Goal: Browse casually: Explore the website without a specific task or goal

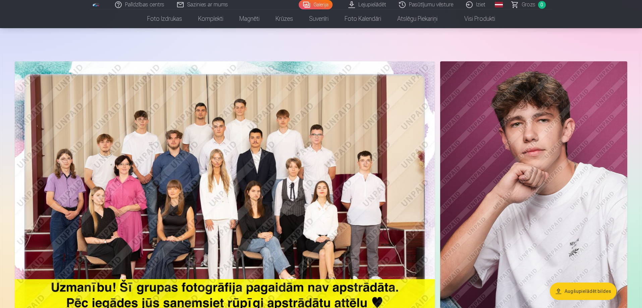
scroll to position [33, 0]
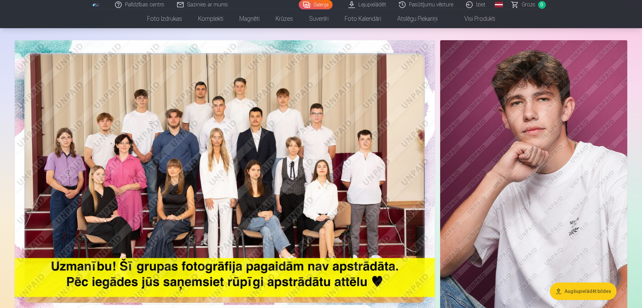
click at [274, 188] on img at bounding box center [225, 180] width 420 height 280
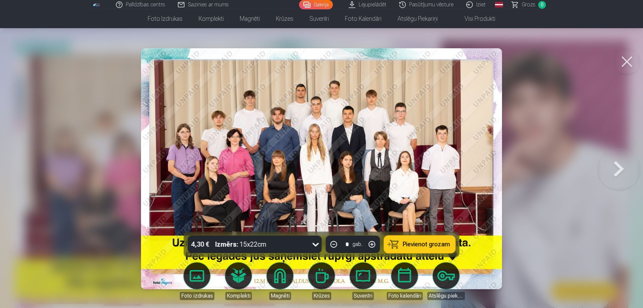
click at [242, 174] on img at bounding box center [321, 168] width 361 height 241
click at [632, 68] on button at bounding box center [627, 61] width 27 height 27
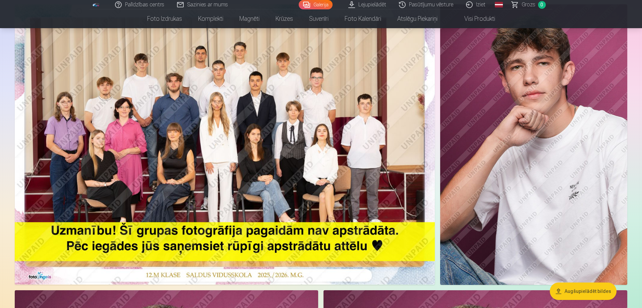
scroll to position [67, 0]
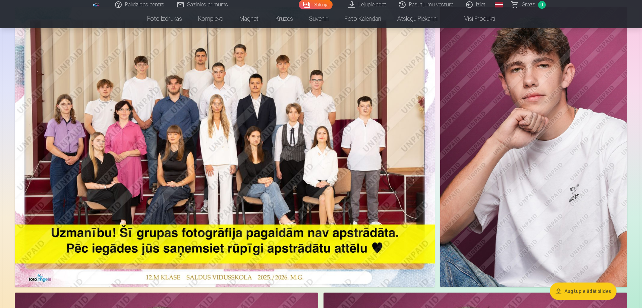
click at [330, 117] on img at bounding box center [225, 147] width 420 height 280
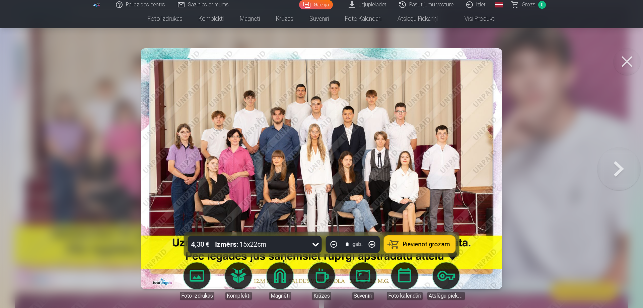
click at [635, 61] on button at bounding box center [627, 61] width 27 height 27
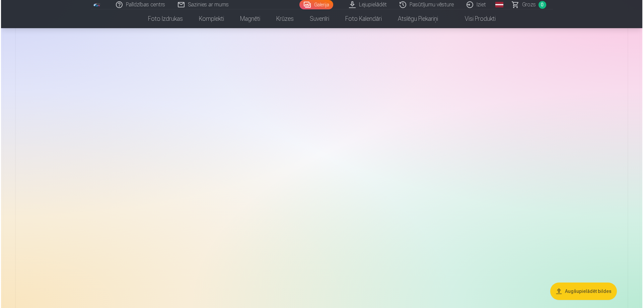
scroll to position [1239, 0]
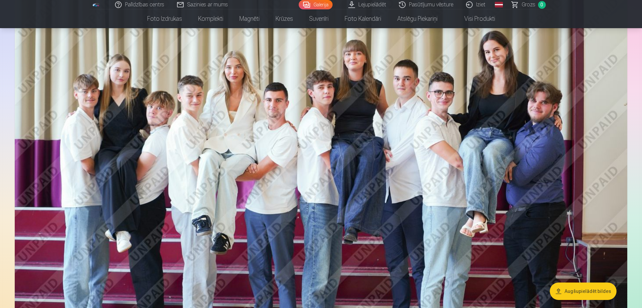
click at [358, 161] on img at bounding box center [321, 198] width 612 height 408
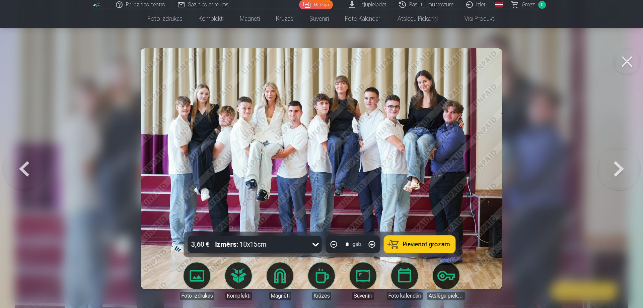
click at [629, 61] on button at bounding box center [627, 61] width 27 height 27
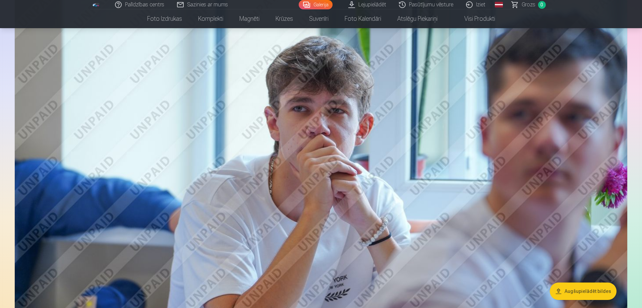
scroll to position [834, 0]
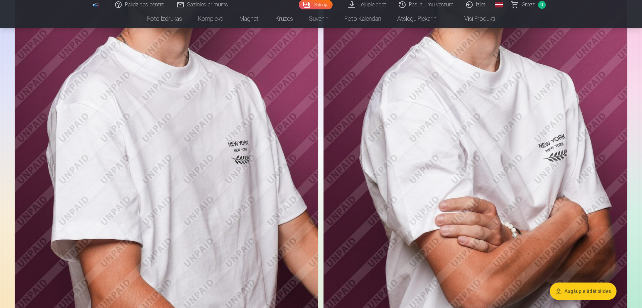
click at [421, 157] on img at bounding box center [475, 87] width 304 height 455
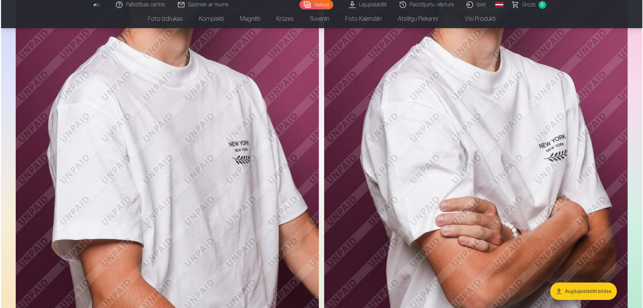
scroll to position [500, 0]
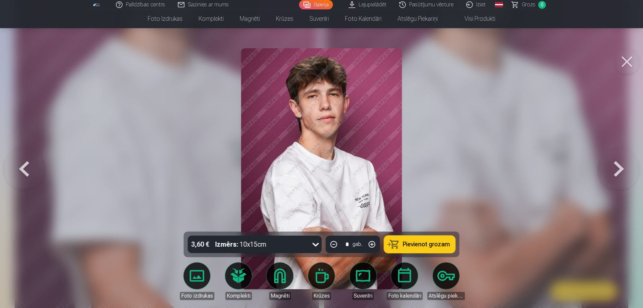
click at [625, 65] on button at bounding box center [627, 61] width 27 height 27
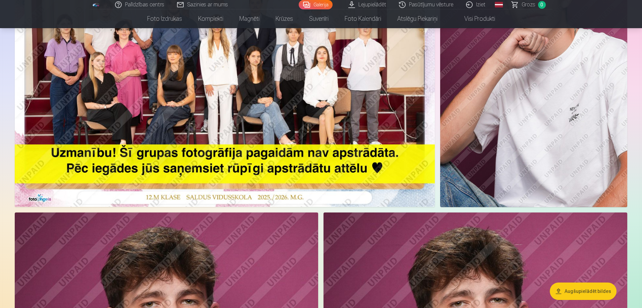
scroll to position [33, 0]
